Goal: Task Accomplishment & Management: Complete application form

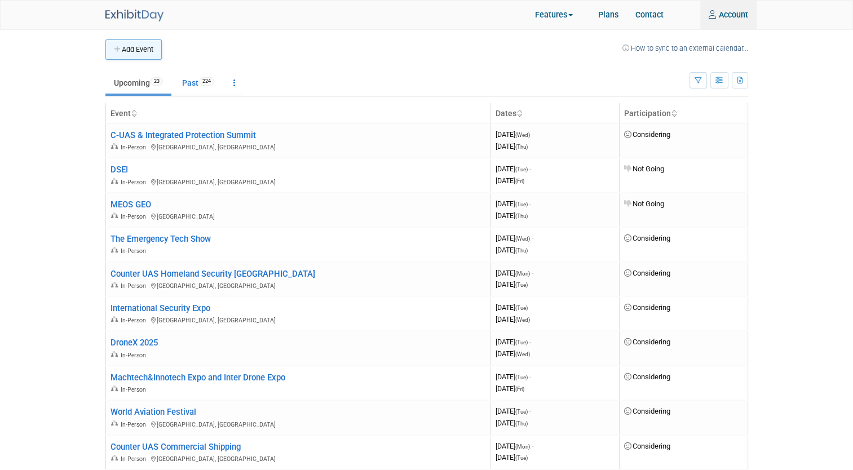
type input "harry.pratt@operationalsolutions.co.uk"
click at [138, 46] on button "Add Event" at bounding box center [133, 49] width 56 height 20
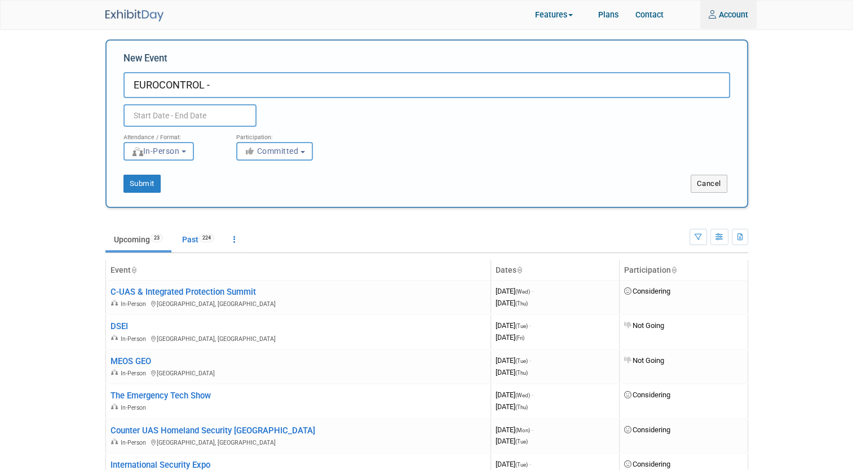
paste input "Supporting European Aviation Main navigation"
type input "EUROCONTROL - Supporting European Aviation Main navigation"
click at [201, 118] on input "text" at bounding box center [189, 115] width 133 height 23
click at [163, 115] on input "text" at bounding box center [189, 115] width 133 height 23
click at [204, 118] on input "23" at bounding box center [189, 115] width 133 height 23
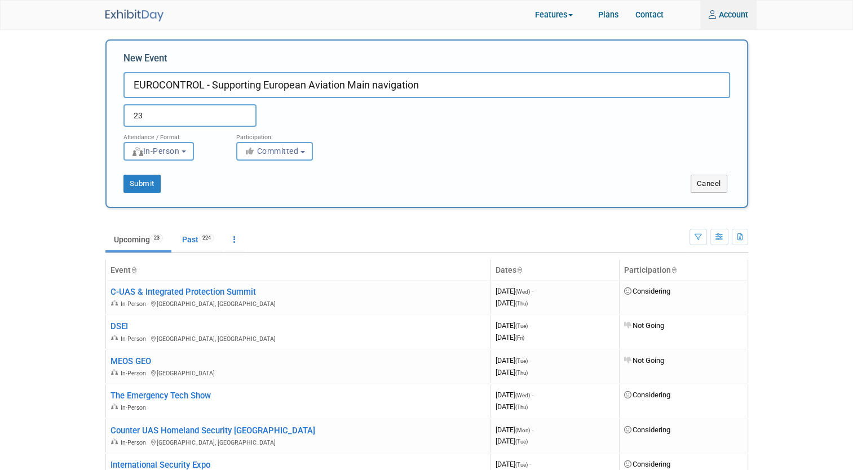
type input "23 to 23"
click at [229, 140] on div "Participation: <i class="fas fa-thumbs-up" style="color: #a5a5a5; padding-right…" at bounding box center [284, 144] width 113 height 34
click at [203, 122] on input "23 to 23" at bounding box center [189, 115] width 133 height 23
drag, startPoint x: 203, startPoint y: 122, endPoint x: 43, endPoint y: 106, distance: 160.9
click at [43, 106] on body "OSL Events Add Event Bulk Upload Events Shareable Event Boards Recently Viewed …" at bounding box center [426, 235] width 853 height 470
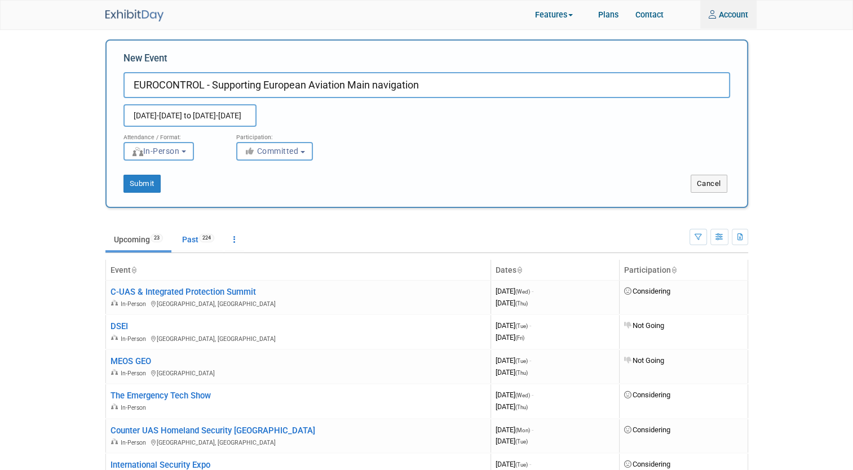
drag, startPoint x: 202, startPoint y: 116, endPoint x: 167, endPoint y: 116, distance: 34.9
click at [167, 116] on input "23/10/25-24/10/25 to 23/10/25-24/10/25" at bounding box center [189, 115] width 133 height 23
click at [164, 115] on input "23/10/25to 23/10/25-24/10/25 to 23/10/25to 23/10/25-24/10/25" at bounding box center [189, 115] width 133 height 23
drag, startPoint x: 176, startPoint y: 114, endPoint x: 211, endPoint y: 121, distance: 35.5
click at [211, 121] on input "23/10/25 to 23/10/25-24/10/25 to 23/10/25to 23/10/25-24/10/25" at bounding box center [189, 115] width 133 height 23
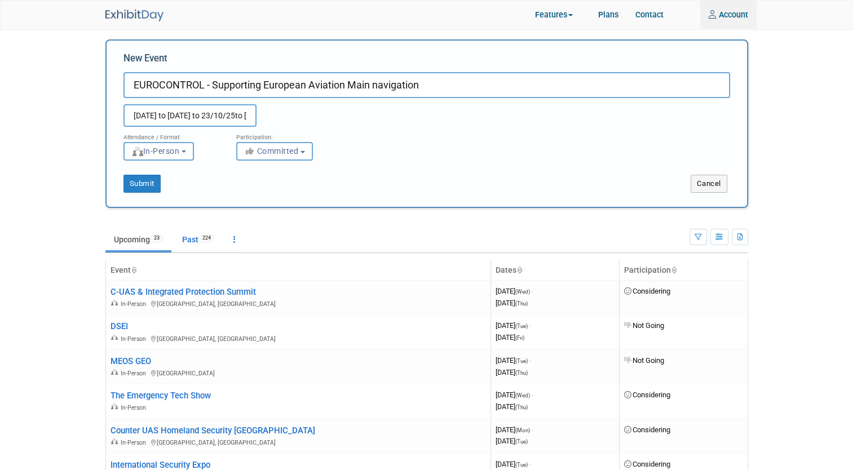
scroll to position [0, 85]
drag, startPoint x: 210, startPoint y: 115, endPoint x: 297, endPoint y: 117, distance: 86.8
click at [297, 117] on div "23/10/25 to 24/10/25 to 23/10/25to 23/10/25-24/10/25" at bounding box center [211, 115] width 192 height 23
type input "23/10/25 to 24/10/25"
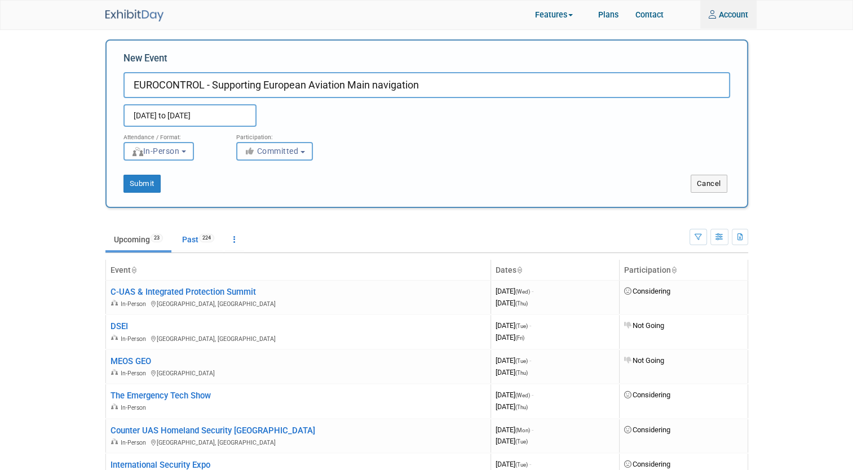
click at [301, 152] on button "Committed" at bounding box center [274, 151] width 77 height 19
click at [288, 156] on button "Committed" at bounding box center [274, 151] width 77 height 19
click at [305, 156] on button "Committed" at bounding box center [274, 151] width 77 height 19
click at [301, 148] on button "Committed" at bounding box center [274, 151] width 77 height 19
click at [259, 197] on div "New Event EUROCONTROL - Supporting European Aviation Main navigation 23/10/25 t…" at bounding box center [426, 123] width 642 height 168
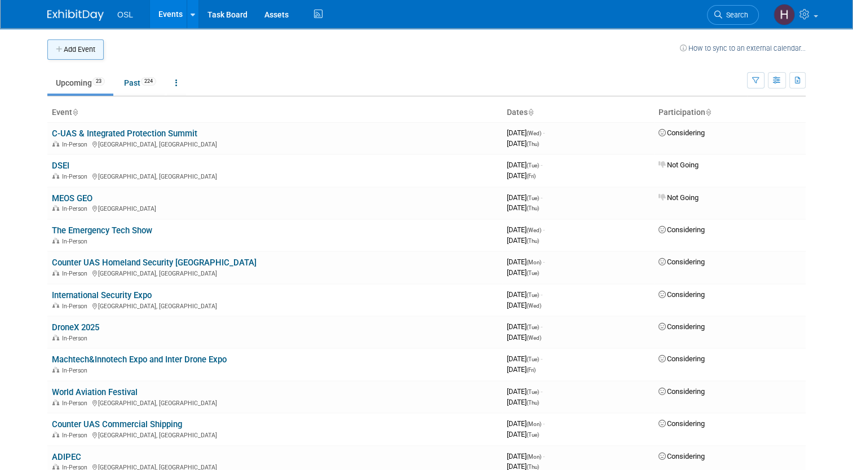
click at [77, 51] on button "Add Event" at bounding box center [75, 49] width 56 height 20
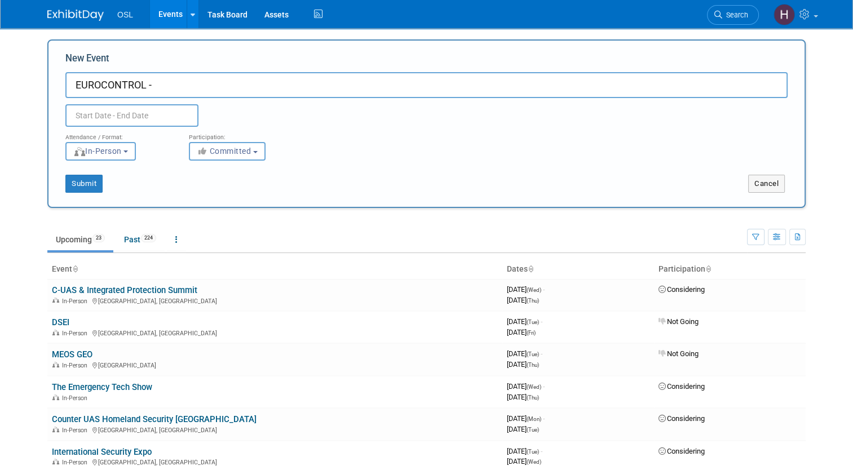
paste input "Supporting European Aviation Main navigation"
type input "EUROCONTROL - Supporting European Aviation Main navigation"
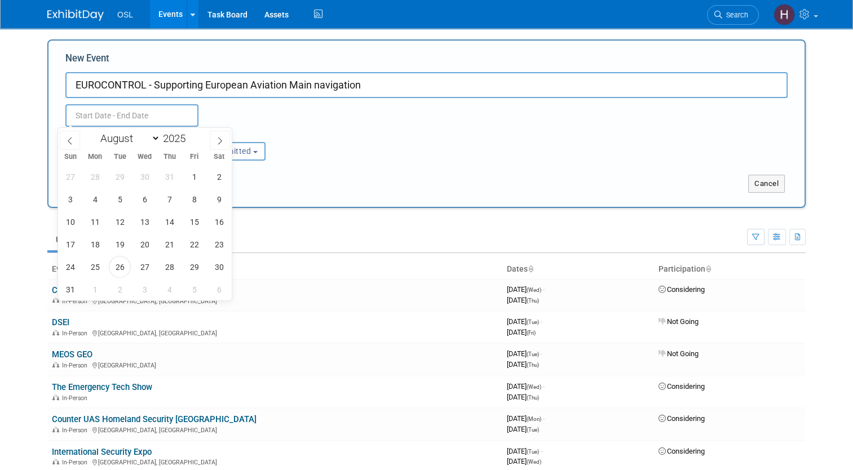
click at [121, 125] on body "OSL Events Add Event Bulk Upload Events Shareable Event Boards Recently Viewed …" at bounding box center [426, 235] width 853 height 470
drag, startPoint x: 121, startPoint y: 125, endPoint x: 216, endPoint y: 143, distance: 96.9
click at [216, 143] on body "OSL Events Add Event Bulk Upload Events Shareable Event Boards Recently Viewed …" at bounding box center [426, 235] width 853 height 470
click at [219, 141] on icon at bounding box center [220, 141] width 8 height 8
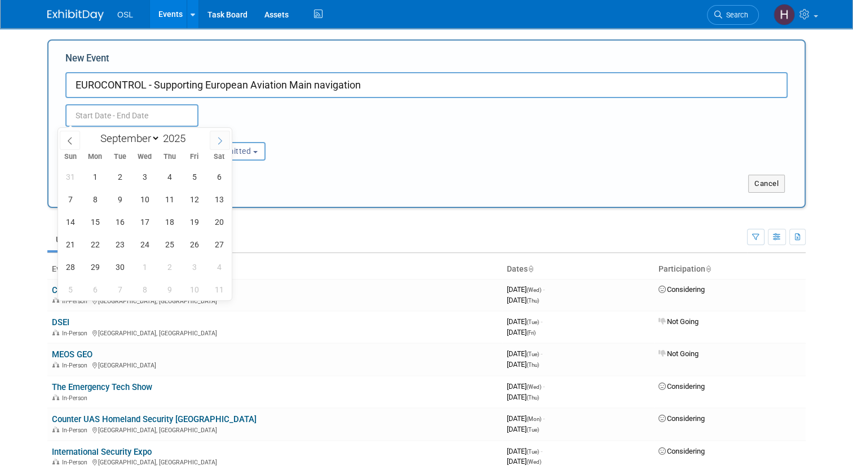
select select "9"
click at [167, 249] on span "23" at bounding box center [169, 244] width 22 height 22
click at [192, 245] on span "24" at bounding box center [194, 244] width 22 height 22
type input "Oct 23, 2025 to Oct 24, 2025"
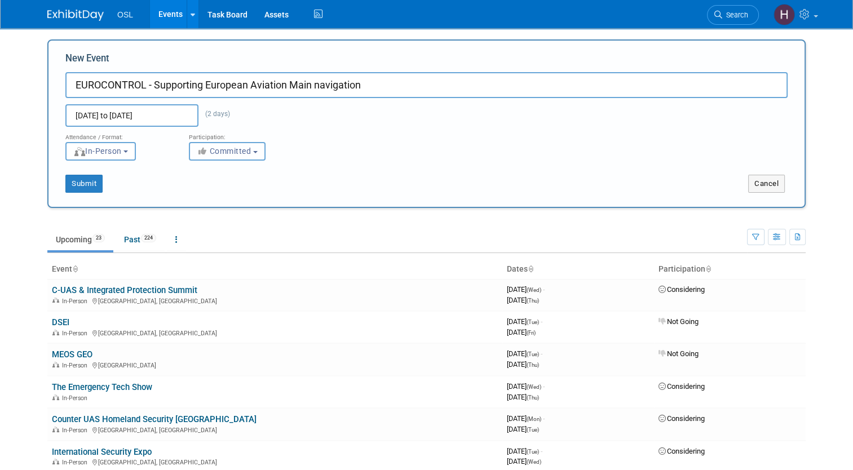
click at [216, 151] on span "Committed" at bounding box center [224, 151] width 55 height 9
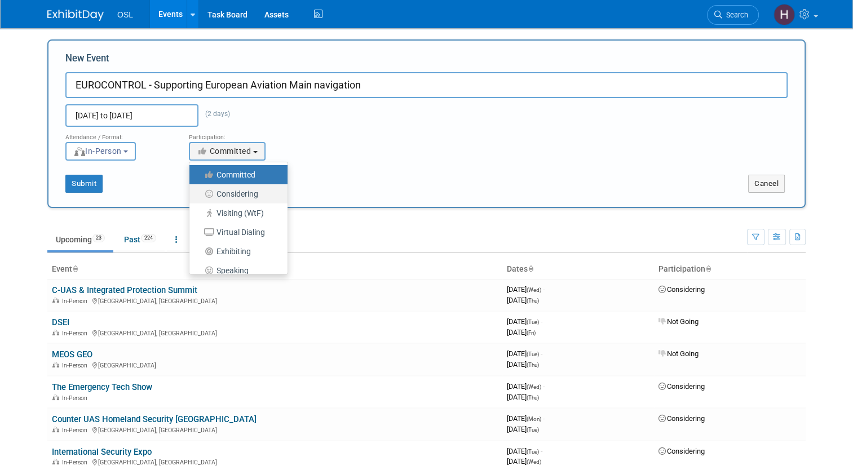
click at [233, 196] on label "Considering" at bounding box center [235, 194] width 81 height 15
click at [199, 196] on input "Considering" at bounding box center [195, 193] width 7 height 7
select select "2"
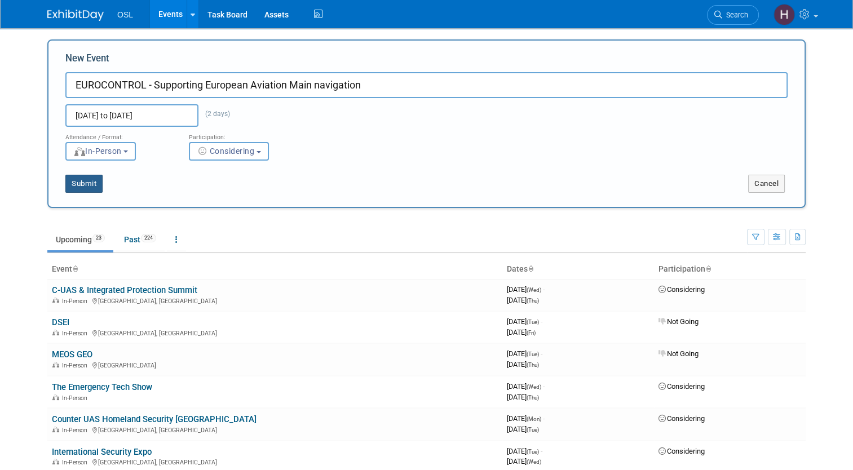
click at [79, 182] on button "Submit" at bounding box center [83, 184] width 37 height 18
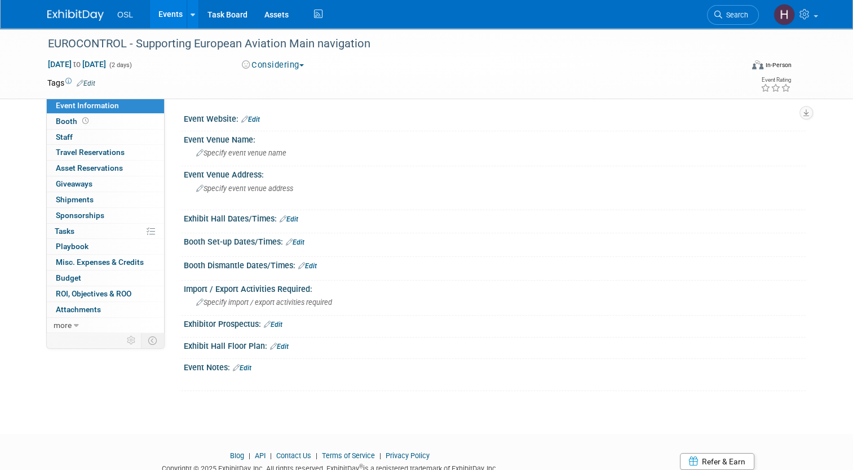
click at [245, 124] on div at bounding box center [494, 125] width 605 height 3
click at [248, 121] on link "Edit" at bounding box center [250, 120] width 19 height 8
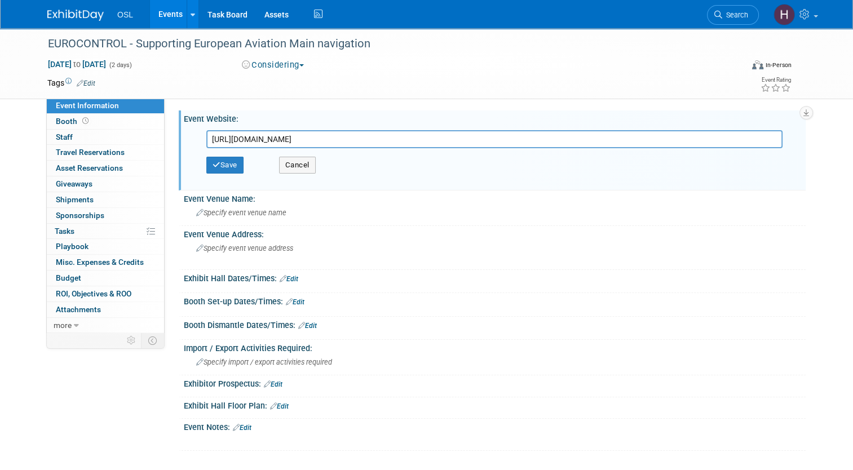
scroll to position [0, 455]
type input "https://www.eurocontrol.int/event/supporting-drone-strategy-20-results-u-space-…"
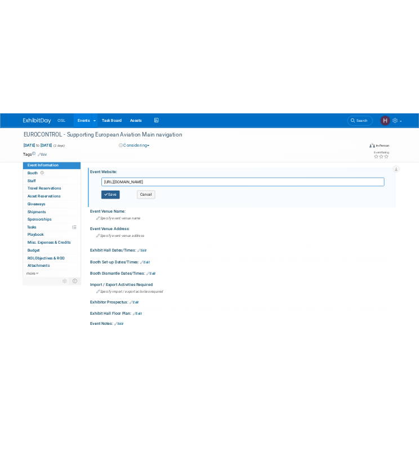
scroll to position [0, 0]
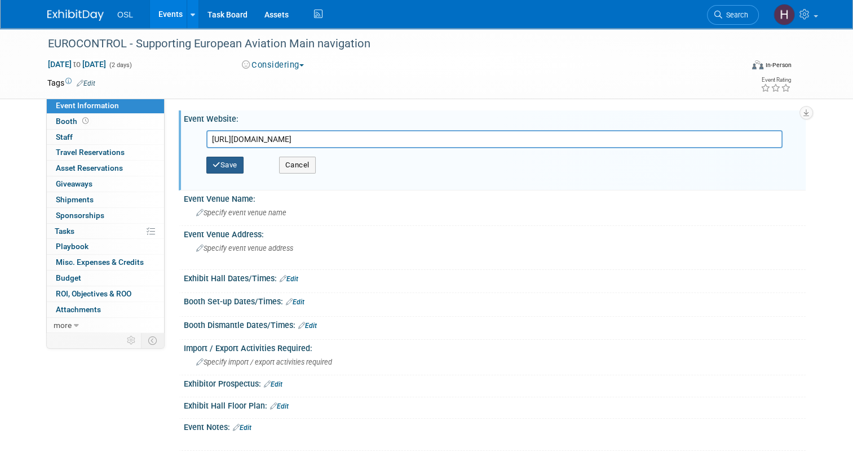
click at [228, 170] on button "Save" at bounding box center [224, 165] width 37 height 17
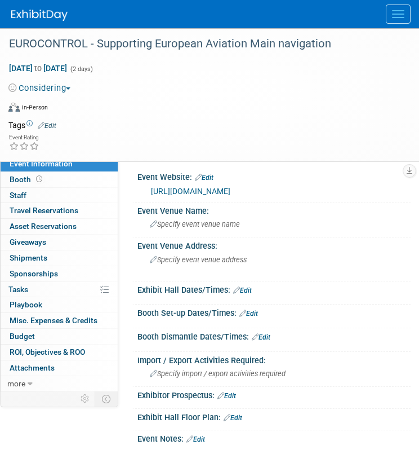
click at [30, 11] on img at bounding box center [39, 15] width 56 height 11
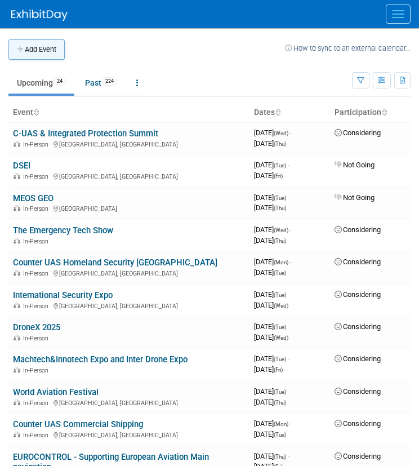
click at [48, 58] on button "Add Event" at bounding box center [36, 49] width 56 height 20
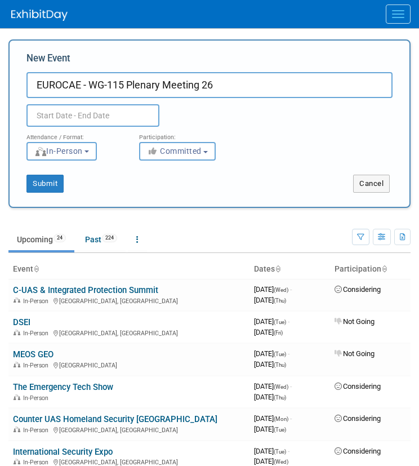
type input "EUROCAE - WG-115 Plenary Meeting 26"
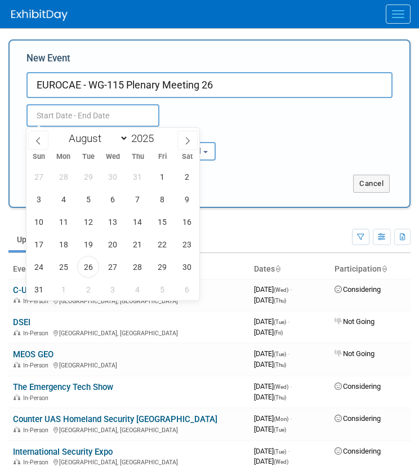
click at [86, 112] on input "text" at bounding box center [92, 115] width 133 height 23
click at [189, 137] on icon at bounding box center [188, 141] width 8 height 8
select select "9"
click at [86, 203] on span "7" at bounding box center [88, 199] width 22 height 22
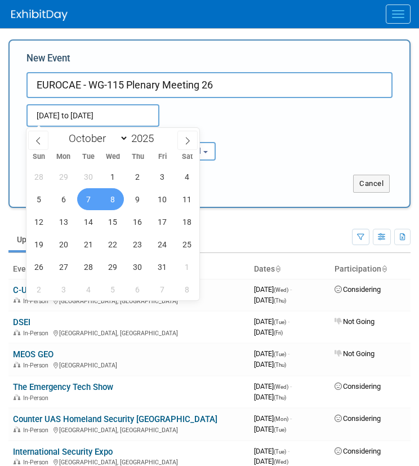
click at [113, 203] on span "8" at bounding box center [113, 199] width 22 height 22
type input "[DATE] to [DATE]"
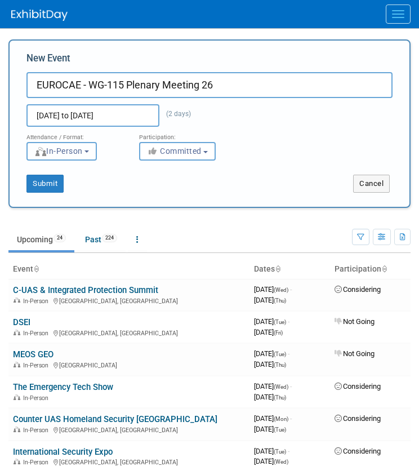
click at [83, 149] on span "In-Person" at bounding box center [58, 151] width 48 height 9
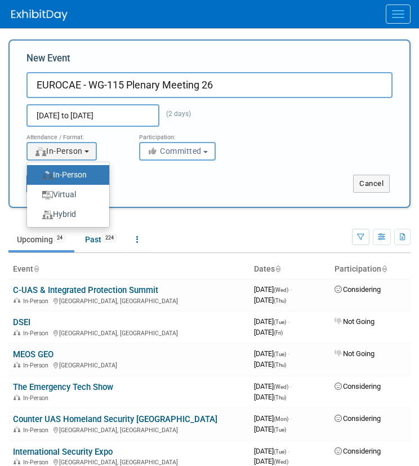
click at [76, 212] on label "Hybrid" at bounding box center [65, 214] width 65 height 15
click at [37, 212] on input "Hybrid" at bounding box center [33, 214] width 7 height 7
select select "3"
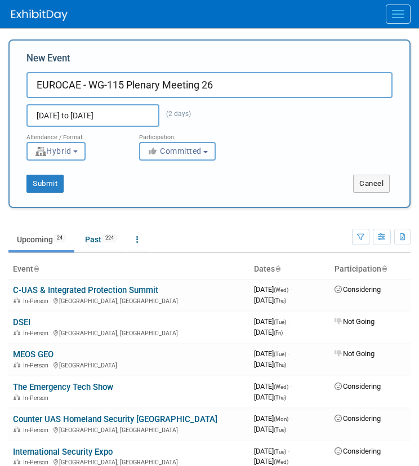
click at [191, 150] on span "Committed" at bounding box center [174, 151] width 55 height 9
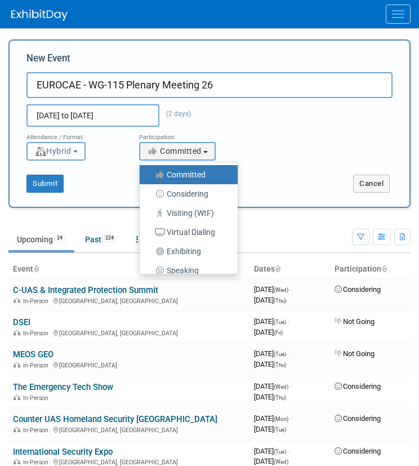
click at [179, 193] on label "Considering" at bounding box center [185, 194] width 81 height 15
click at [150, 193] on input "Considering" at bounding box center [146, 193] width 7 height 7
select select "2"
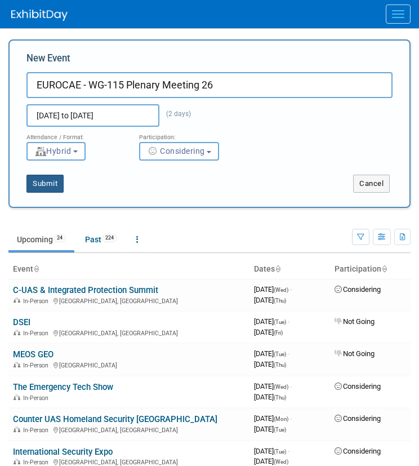
click at [54, 187] on button "Submit" at bounding box center [44, 184] width 37 height 18
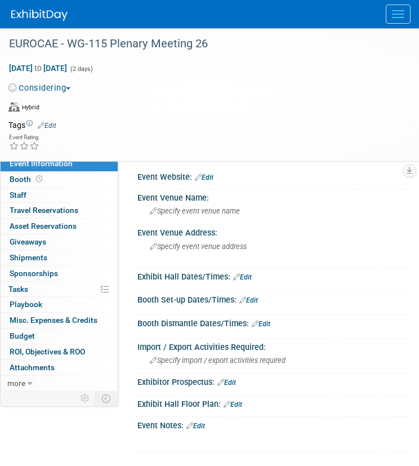
scroll to position [105, 0]
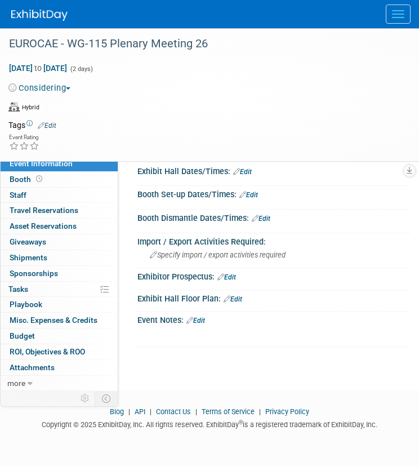
click at [202, 312] on div "Event Notes: Edit" at bounding box center [273, 319] width 273 height 15
click at [201, 317] on link "Edit" at bounding box center [196, 321] width 19 height 8
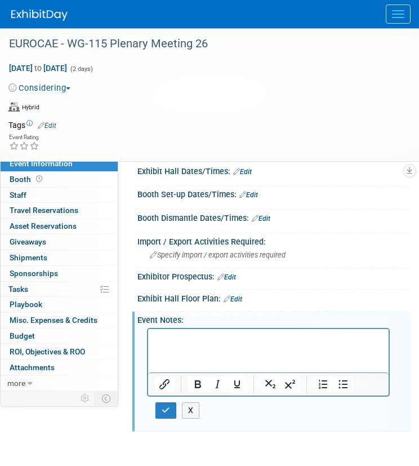
scroll to position [0, 0]
click at [219, 335] on p "Rich Text Area. Press ALT-0 for help." at bounding box center [269, 338] width 228 height 11
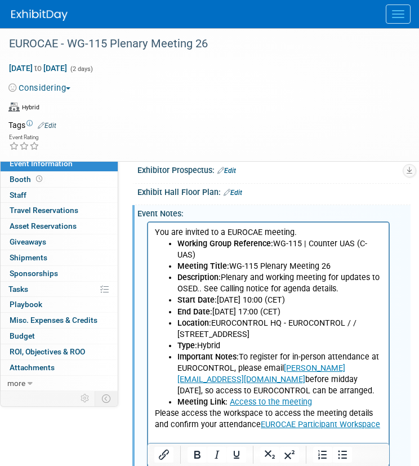
scroll to position [212, 0]
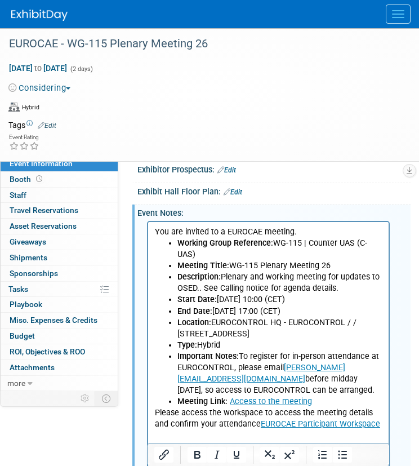
click at [268, 401] on link "Access to the meeting" at bounding box center [271, 401] width 82 height 10
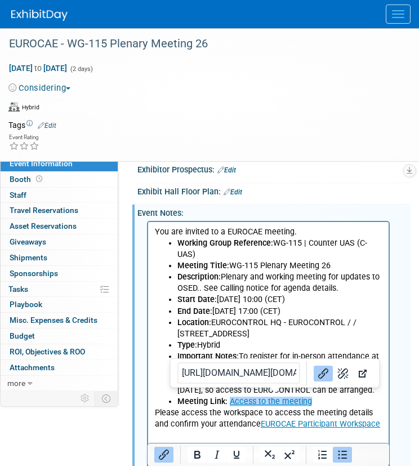
click at [327, 396] on li "Meeting Link: Access to the meeting" at bounding box center [279, 401] width 205 height 11
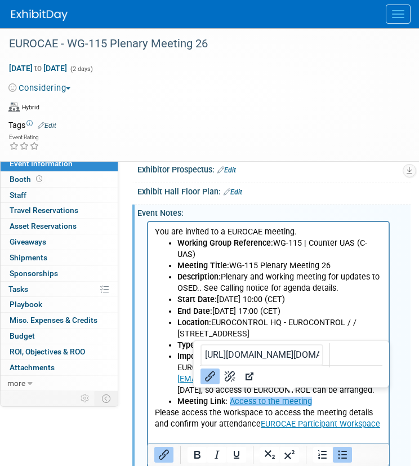
click at [316, 428] on link "EUROCAE Participant Workspace" at bounding box center [320, 424] width 119 height 10
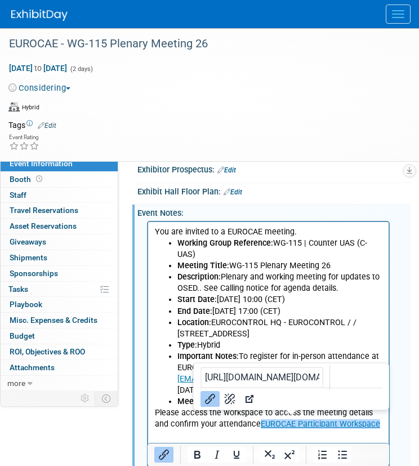
click at [331, 329] on li "Location: EUROCONTROL HQ - EUROCONTROL / / Rue de la Fusée 96 / 1130 Brussels B…" at bounding box center [279, 328] width 205 height 23
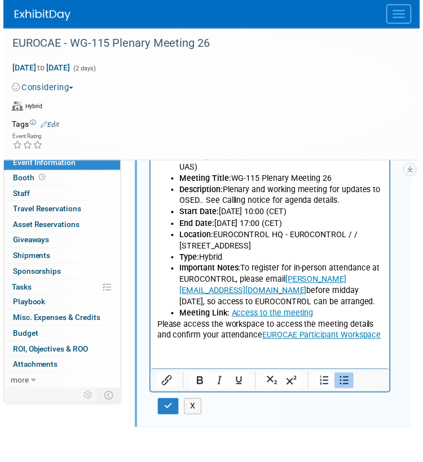
scroll to position [300, 0]
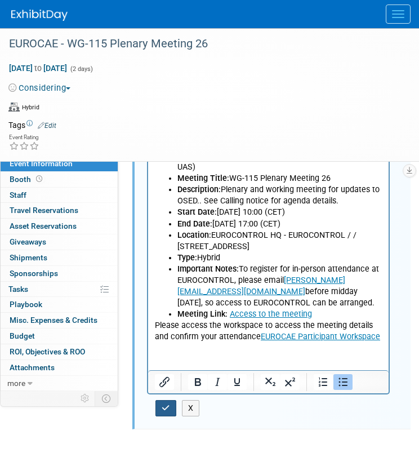
click at [163, 406] on icon "button" at bounding box center [166, 408] width 8 height 8
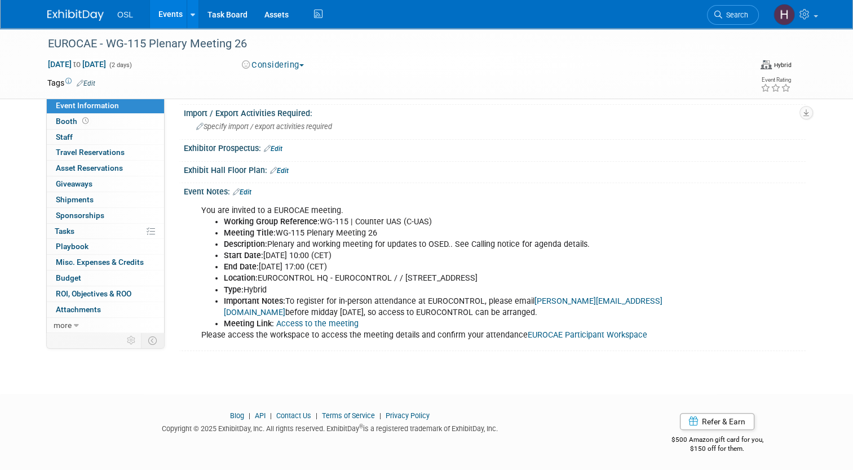
scroll to position [0, 0]
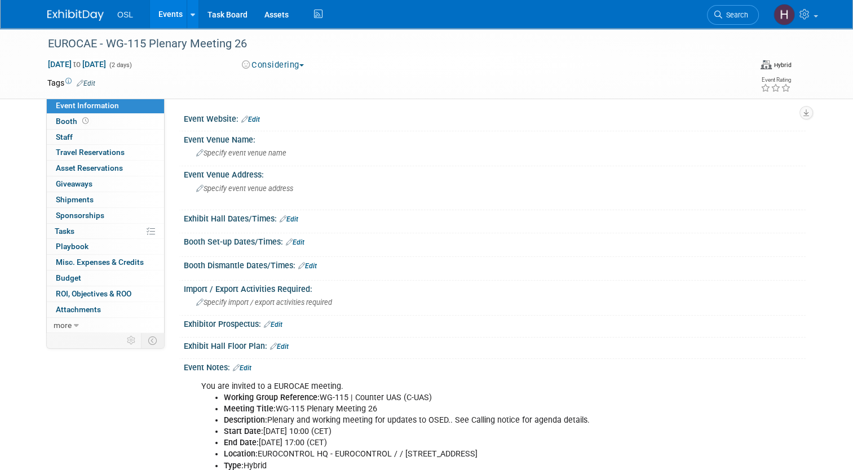
click at [419, 216] on div "Exhibit Hall Dates/Times: Edit" at bounding box center [495, 217] width 622 height 15
click at [77, 17] on img at bounding box center [75, 15] width 56 height 11
